Goal: Task Accomplishment & Management: Use online tool/utility

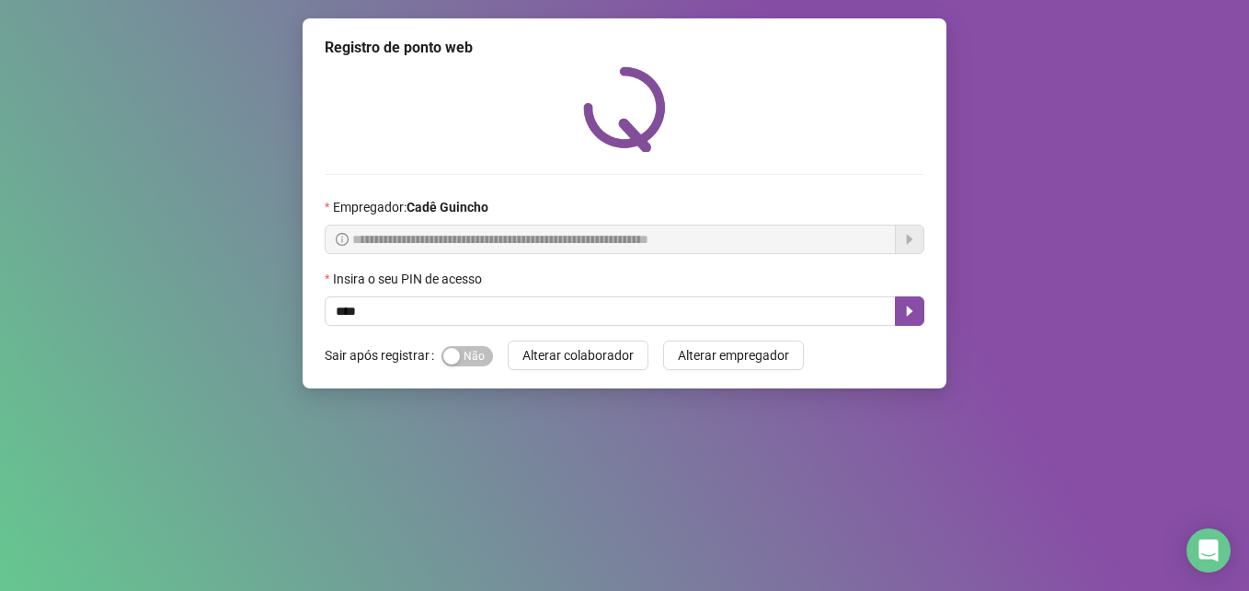
type input "*****"
click at [908, 310] on icon "caret-right" at bounding box center [910, 311] width 6 height 10
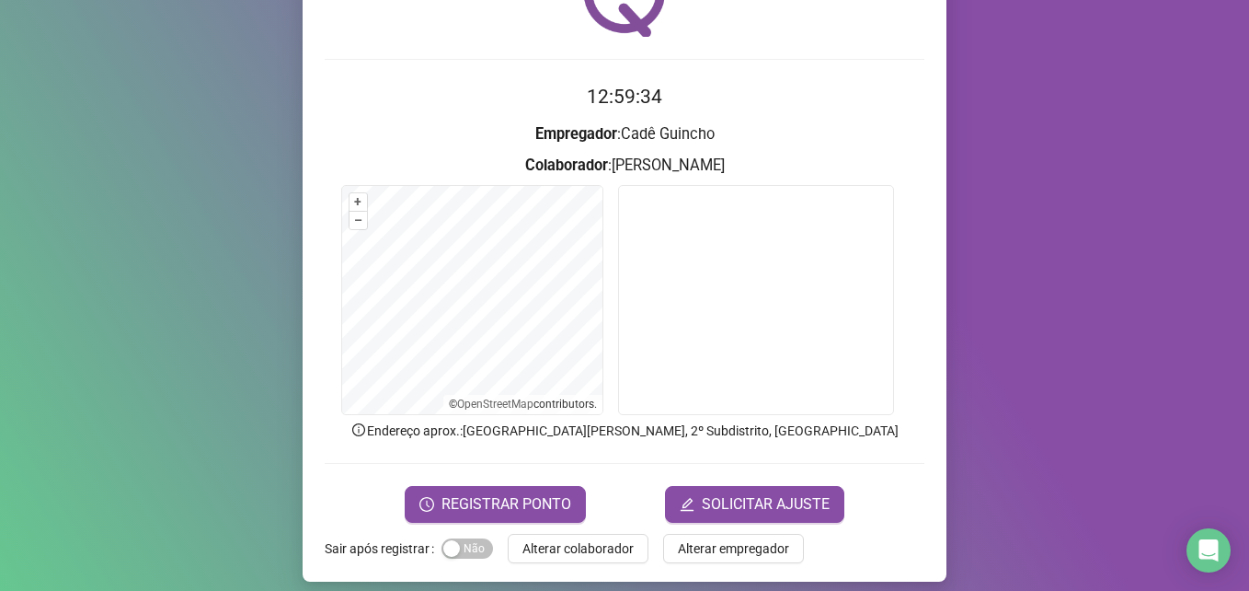
scroll to position [128, 0]
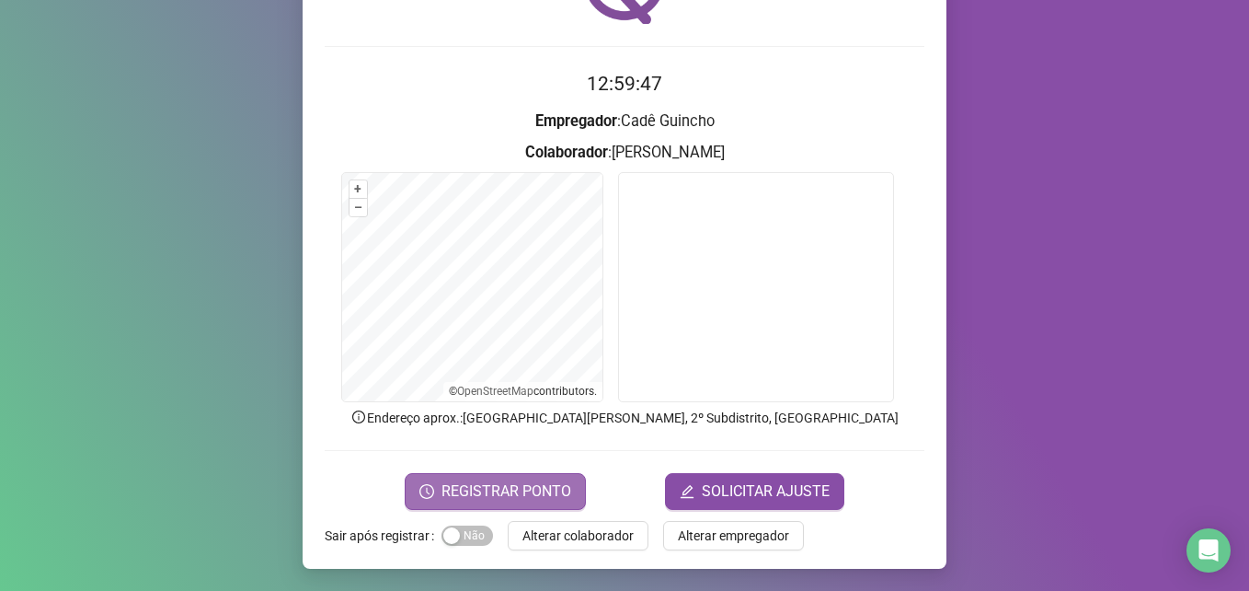
click at [522, 481] on span "REGISTRAR PONTO" at bounding box center [507, 491] width 130 height 22
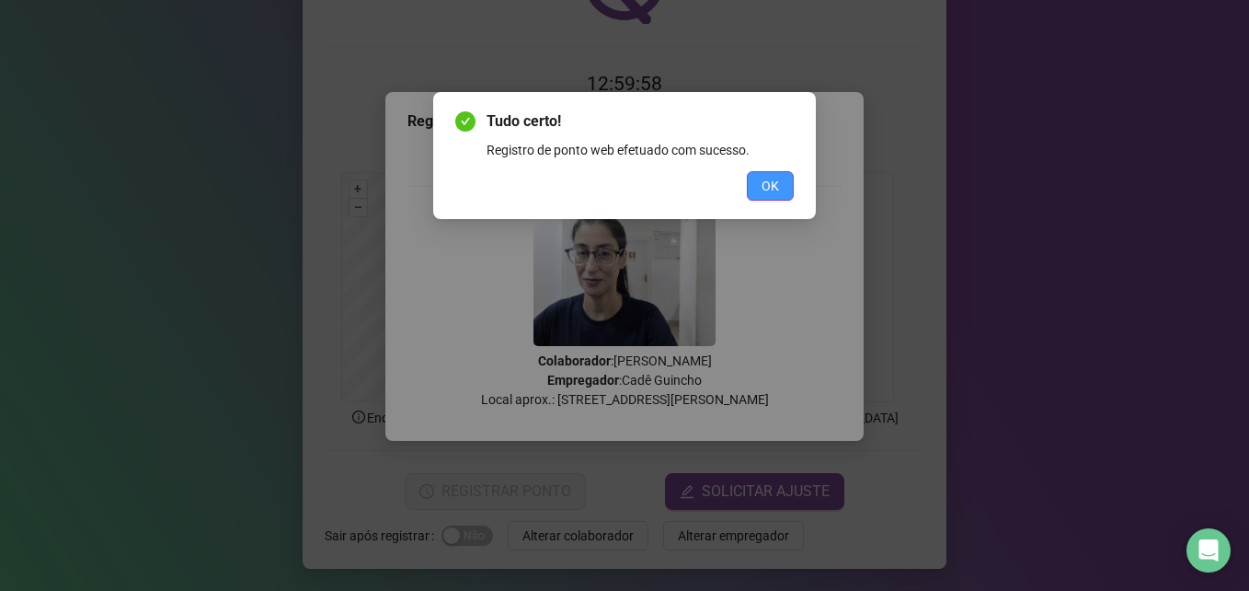
click at [756, 178] on button "OK" at bounding box center [770, 185] width 47 height 29
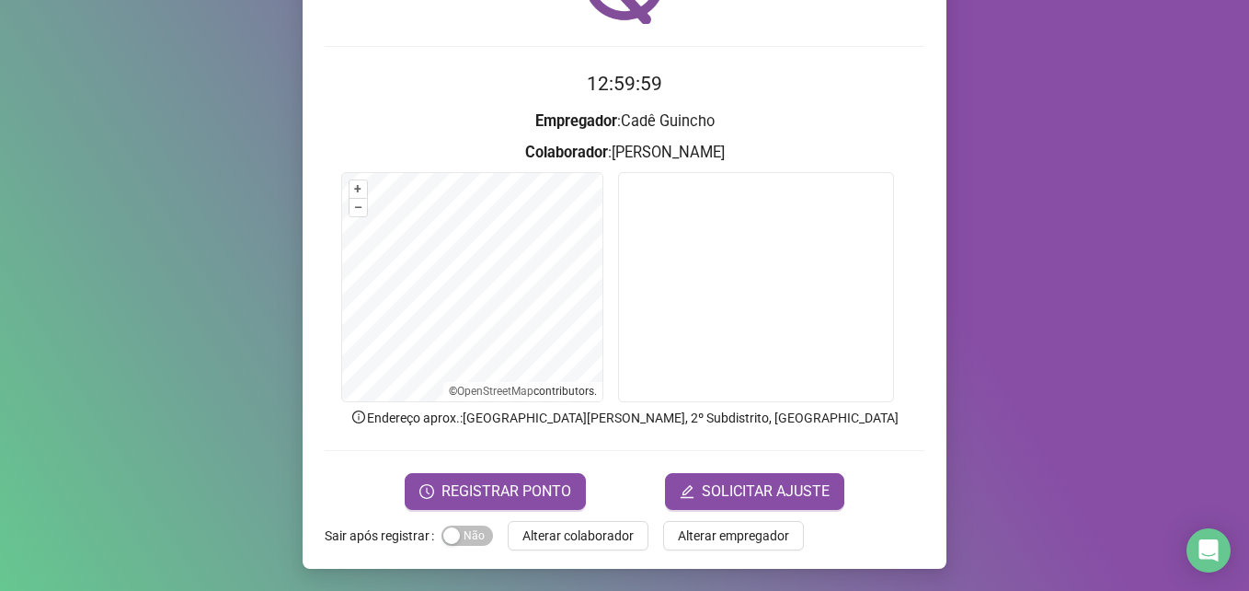
click at [936, 186] on div "Registro de ponto web 12:59:59 Empregador : Cadê Guincho Colaborador : VIVIAN C…" at bounding box center [625, 230] width 644 height 678
